Goal: Task Accomplishment & Management: Use online tool/utility

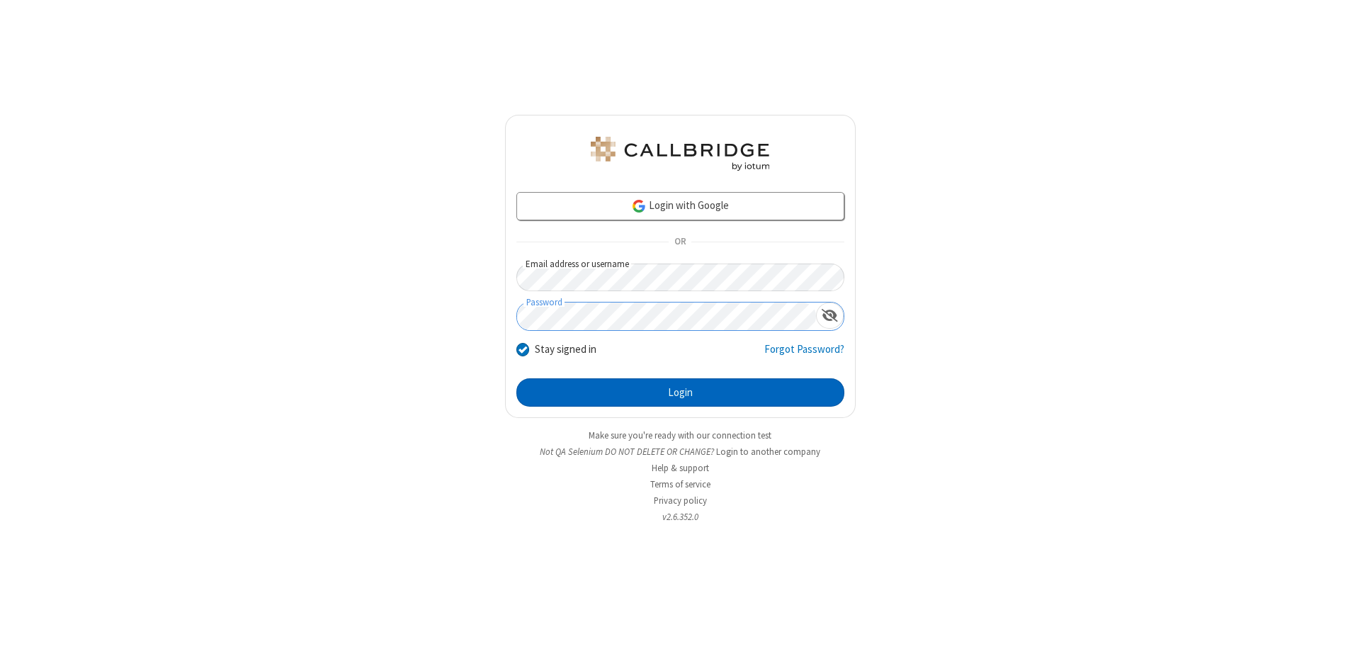
click at [680, 392] on button "Login" at bounding box center [680, 392] width 328 height 28
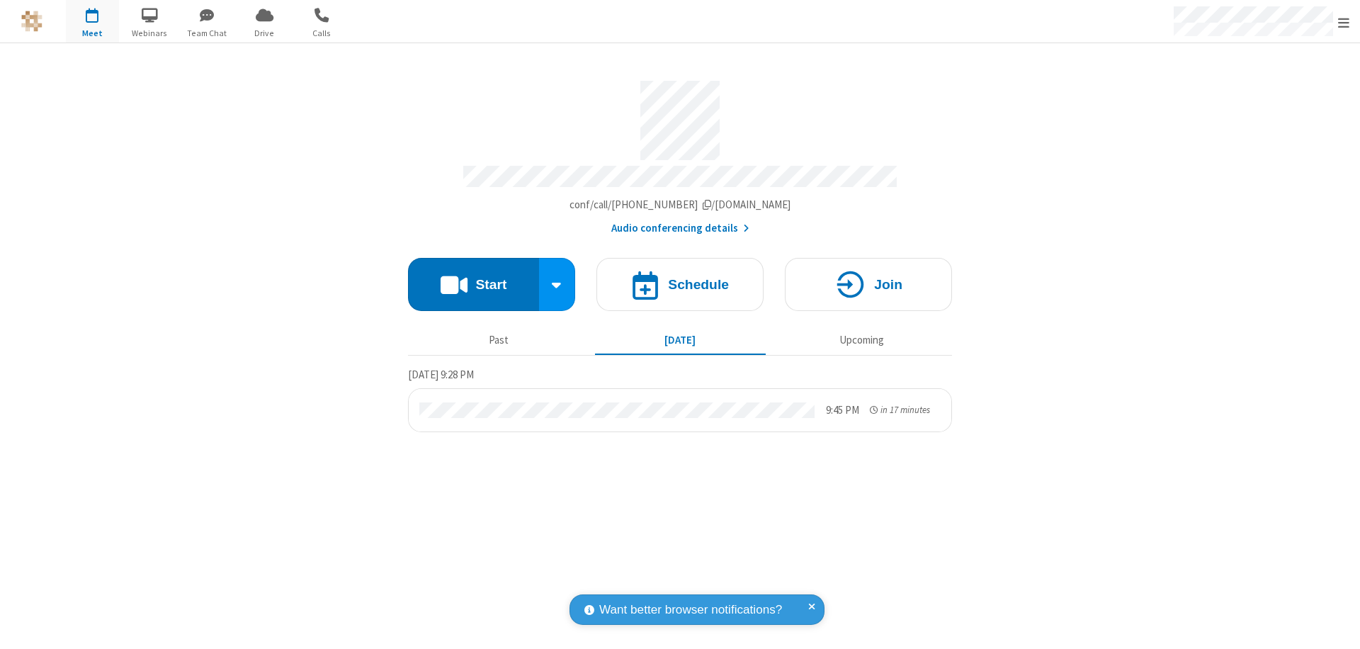
click at [1343, 22] on span "Open menu" at bounding box center [1343, 23] width 11 height 14
click at [264, 33] on span "Drive" at bounding box center [264, 33] width 53 height 13
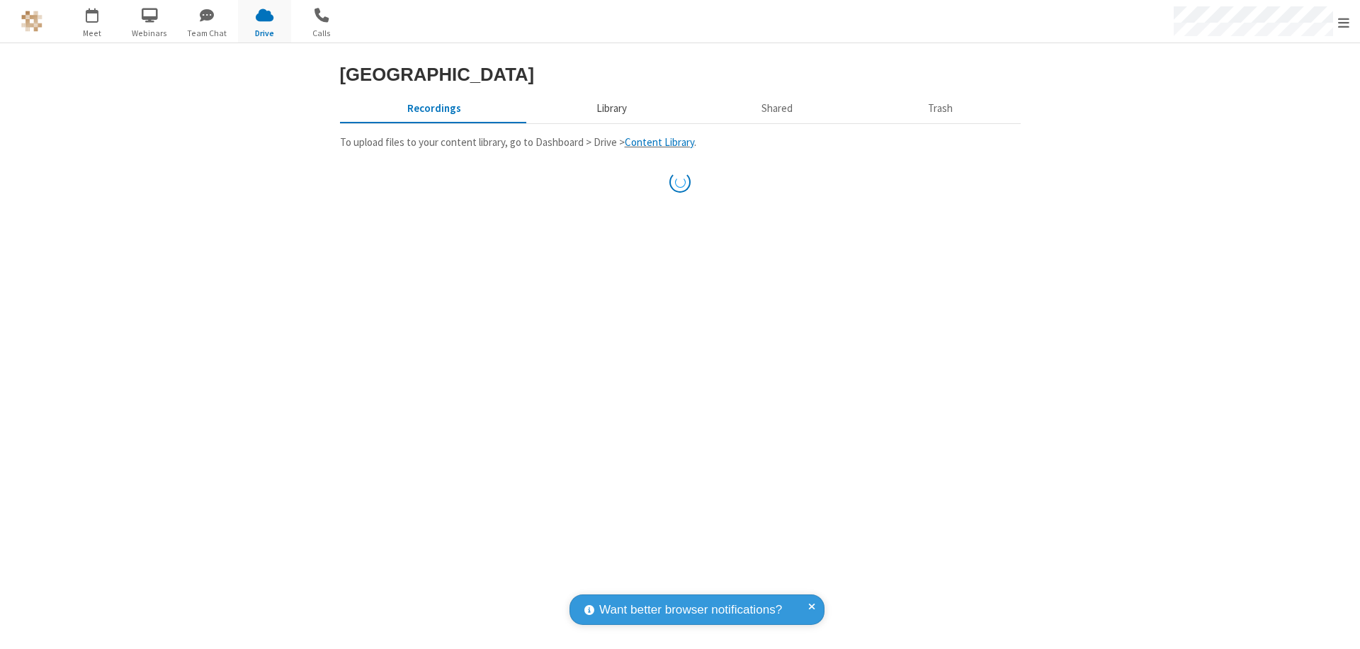
click at [609, 122] on button "Library" at bounding box center [611, 108] width 166 height 27
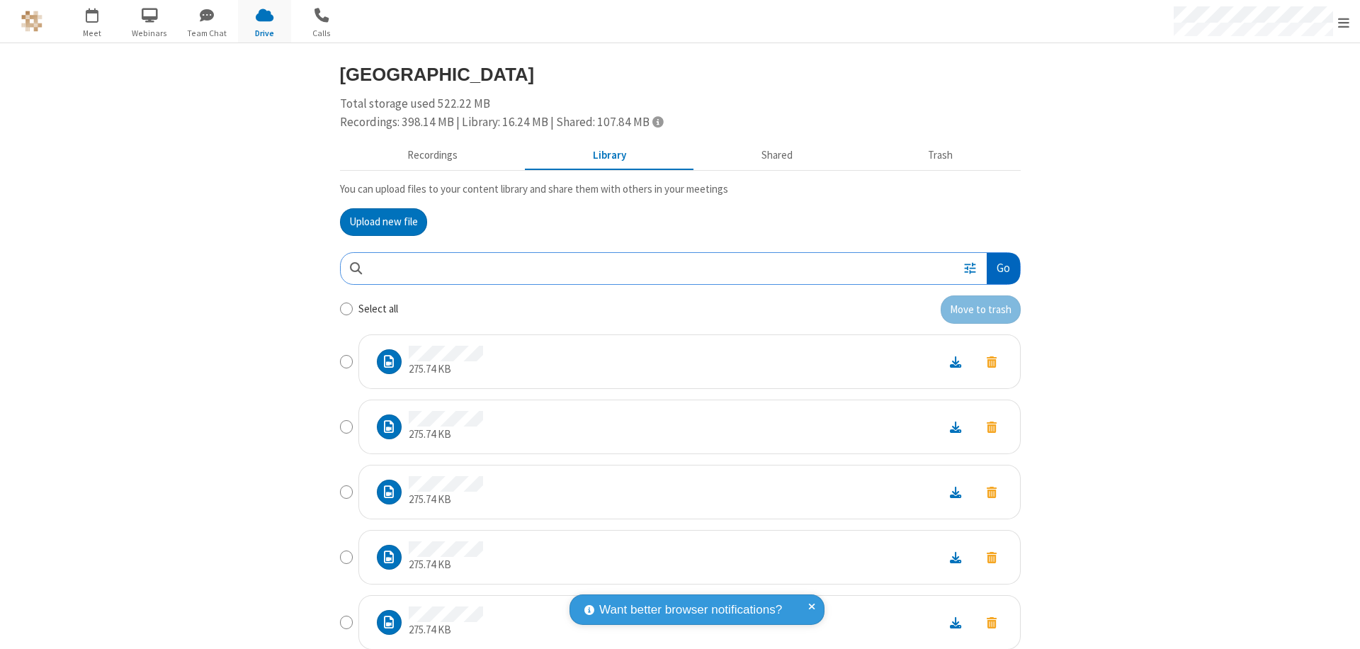
click at [997, 268] on button "Go" at bounding box center [1002, 269] width 33 height 32
click at [377, 222] on button "Upload new file" at bounding box center [383, 222] width 87 height 28
